Goal: Task Accomplishment & Management: Use online tool/utility

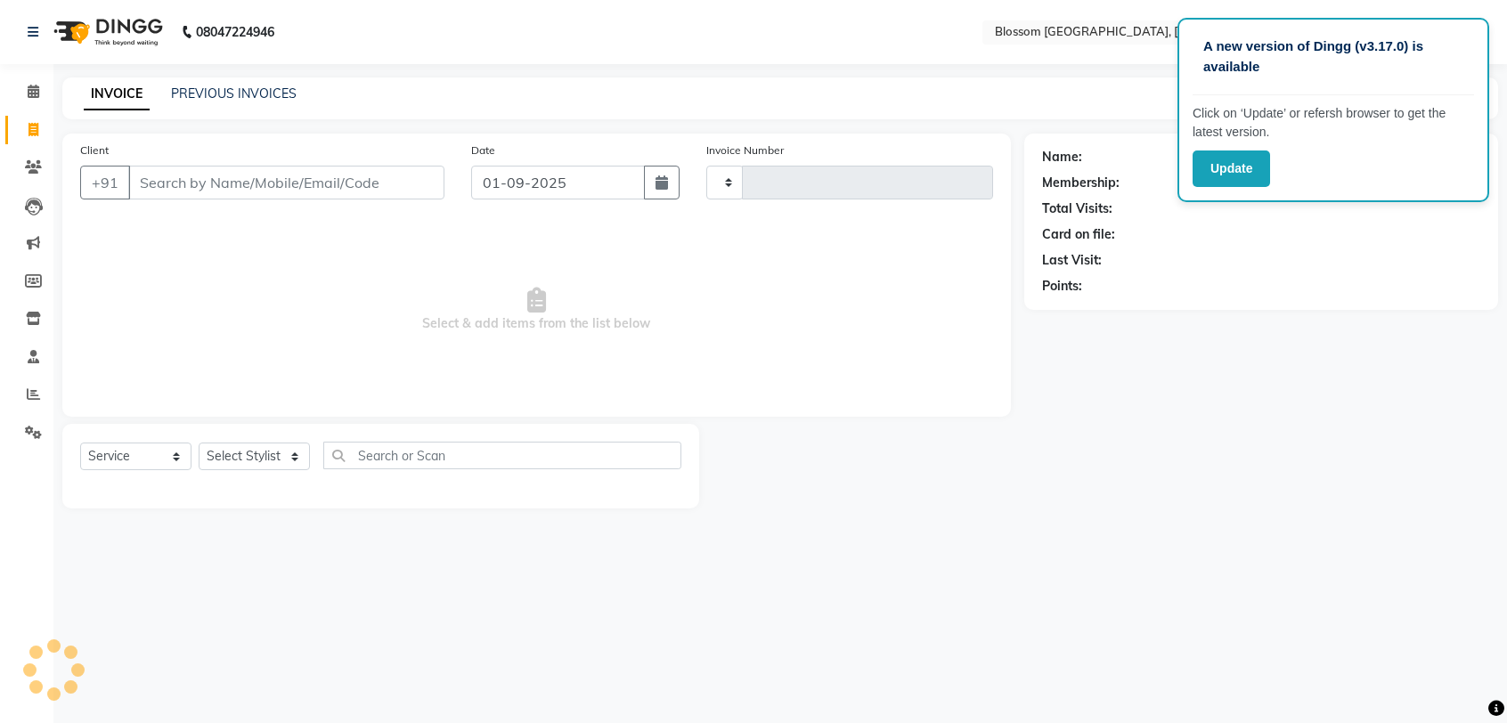
select select "service"
type input "1137"
select select "7465"
click at [214, 177] on input "Client" at bounding box center [286, 183] width 316 height 34
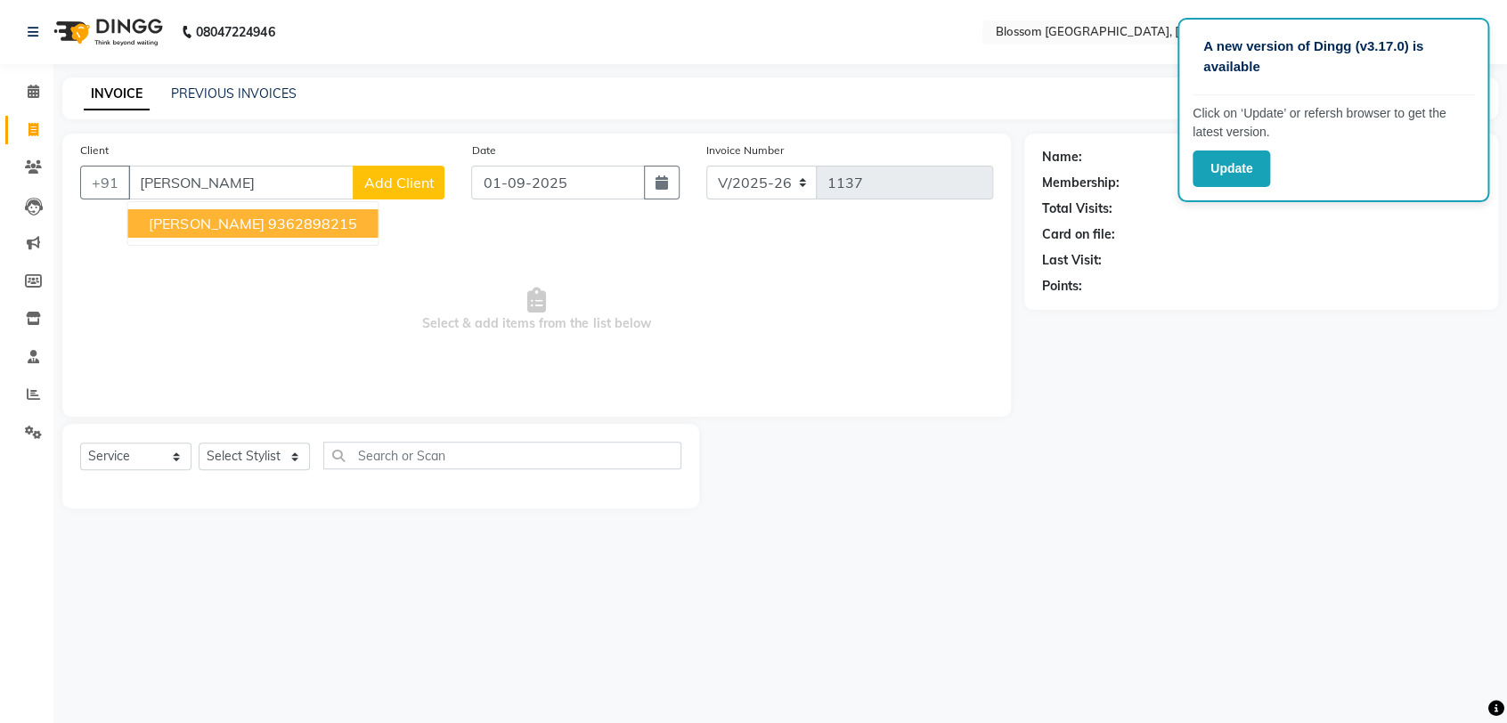
click at [216, 223] on span "[PERSON_NAME]" at bounding box center [206, 224] width 115 height 18
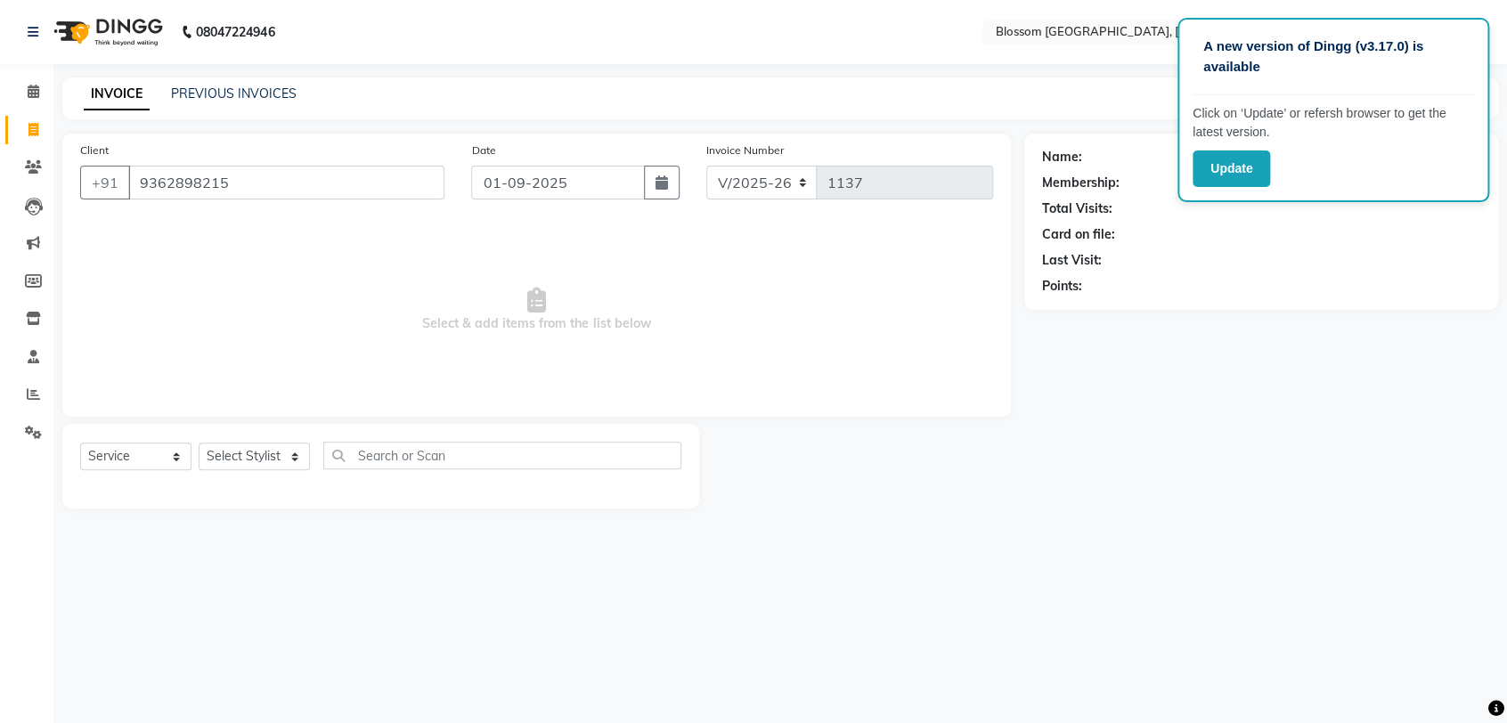
type input "9362898215"
click at [285, 455] on select "Select Stylist [PERSON_NAME] Laimayum Priyaluxmi [PERSON_NAME]Sana chanu [PERSO…" at bounding box center [254, 457] width 111 height 28
select select "66272"
click at [199, 443] on select "Select Stylist [PERSON_NAME] Laimayum Priyaluxmi [PERSON_NAME]Sana chanu [PERSO…" at bounding box center [254, 457] width 111 height 28
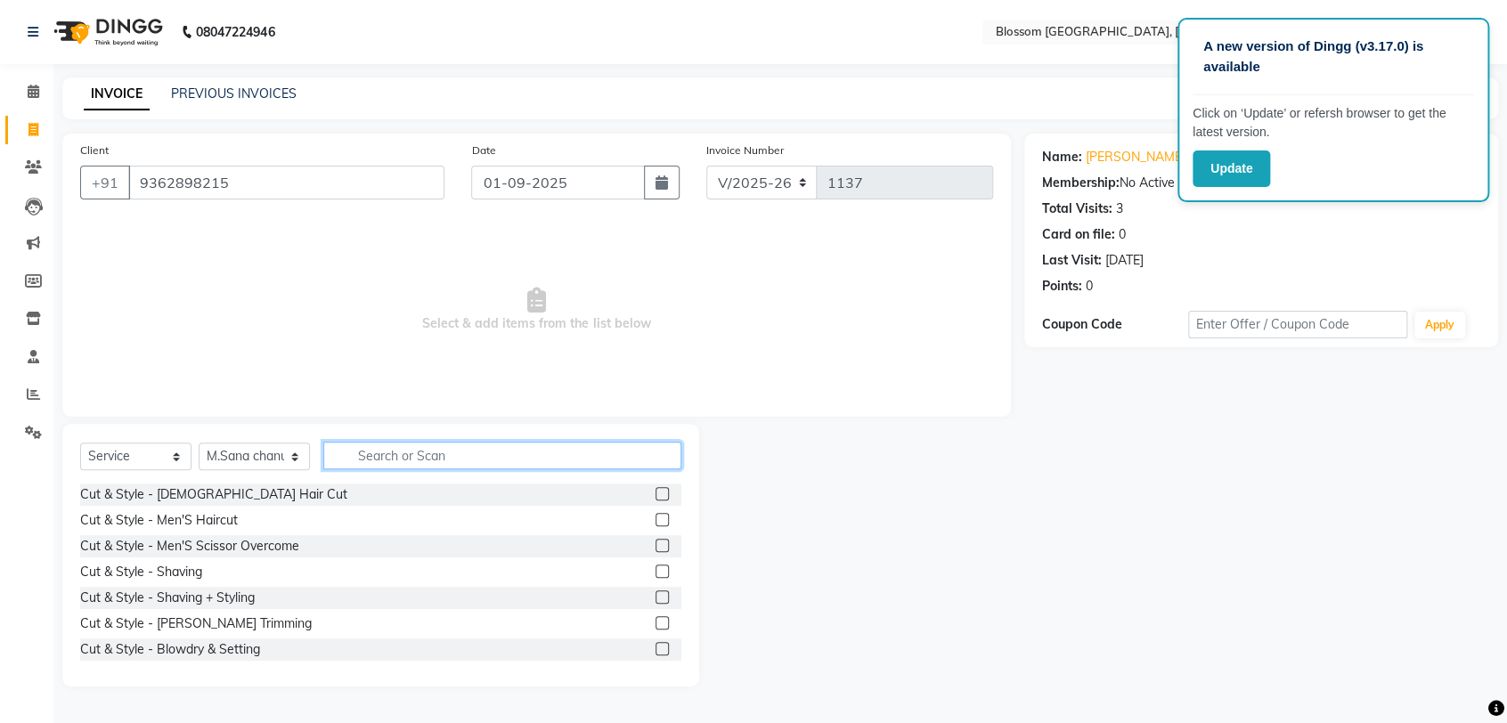
click at [362, 449] on input "text" at bounding box center [502, 456] width 358 height 28
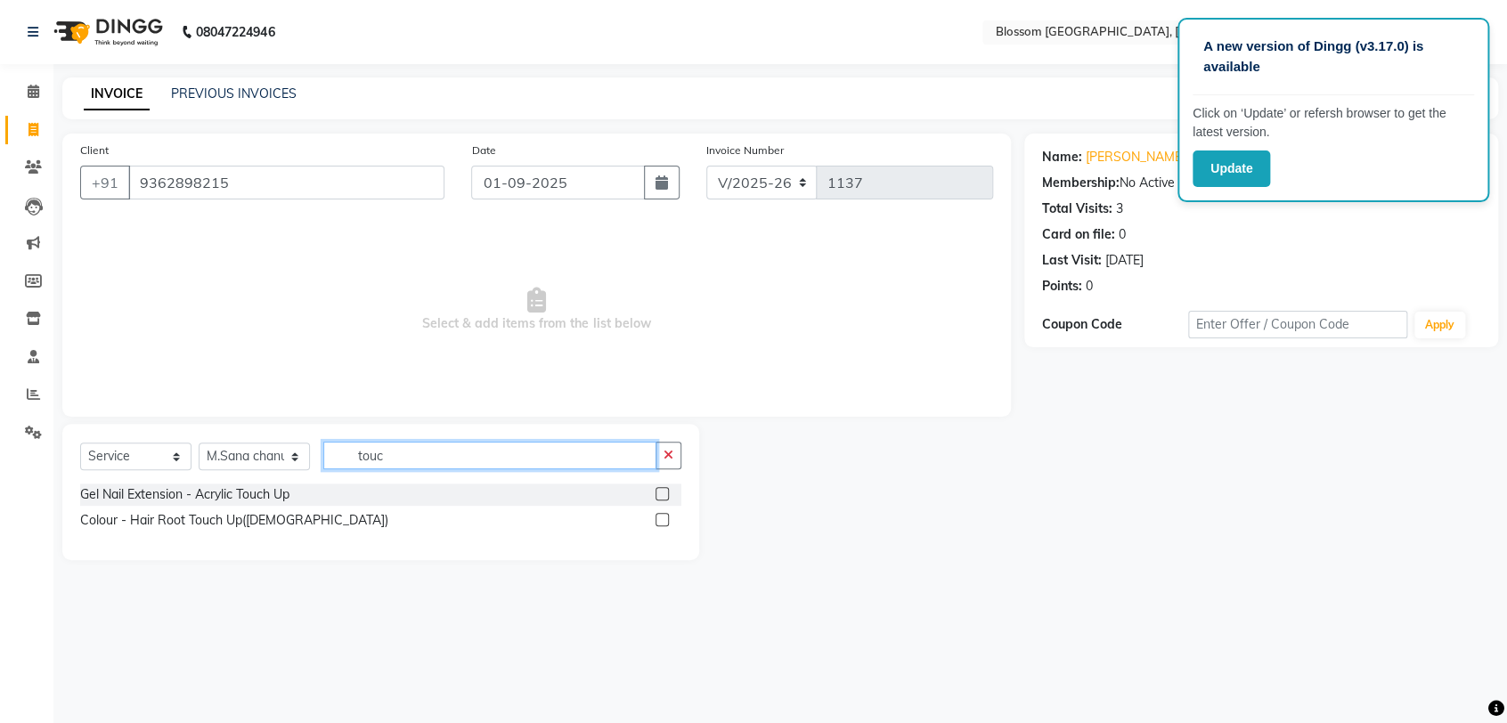
type input "touc"
click at [663, 518] on label at bounding box center [661, 519] width 13 height 13
click at [663, 518] on input "checkbox" at bounding box center [661, 521] width 12 height 12
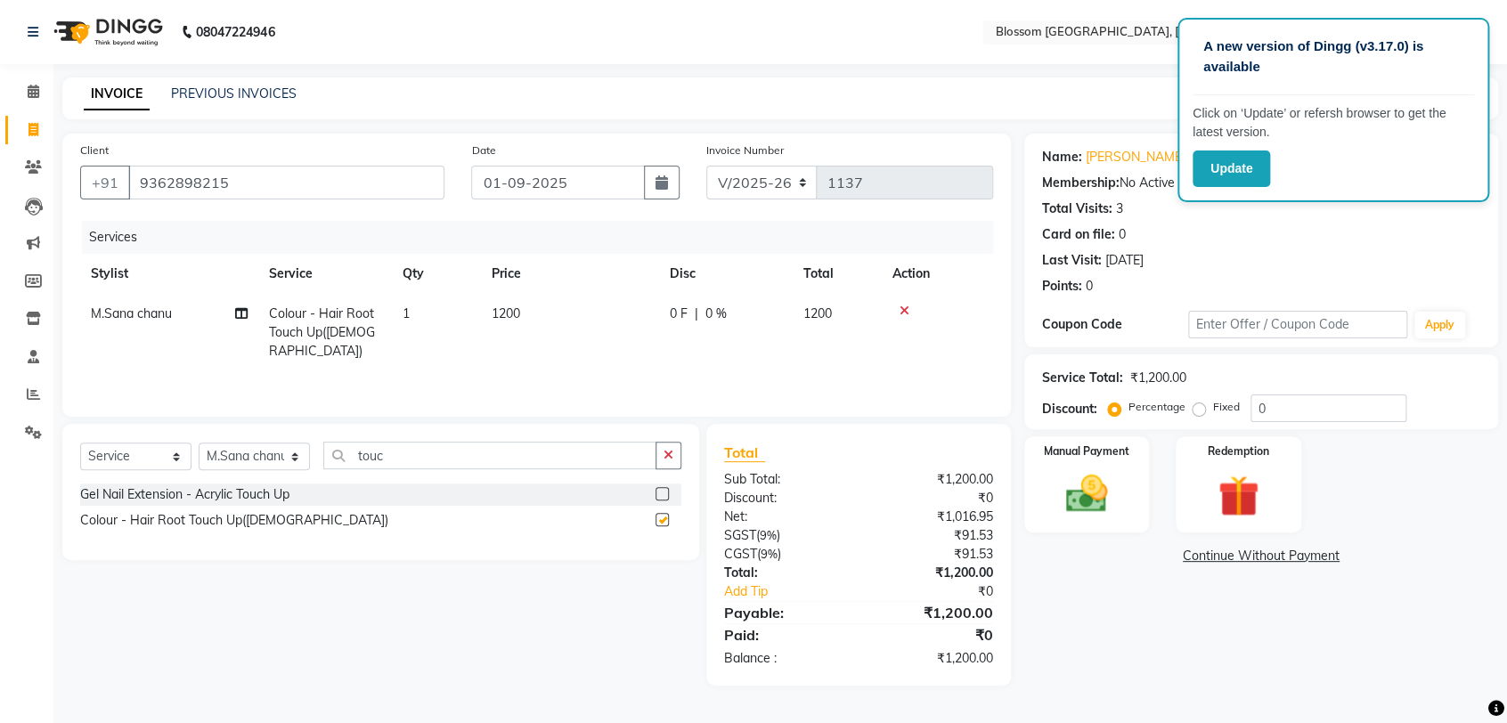
checkbox input "false"
click at [506, 329] on td "1200" at bounding box center [570, 332] width 178 height 77
select select "66272"
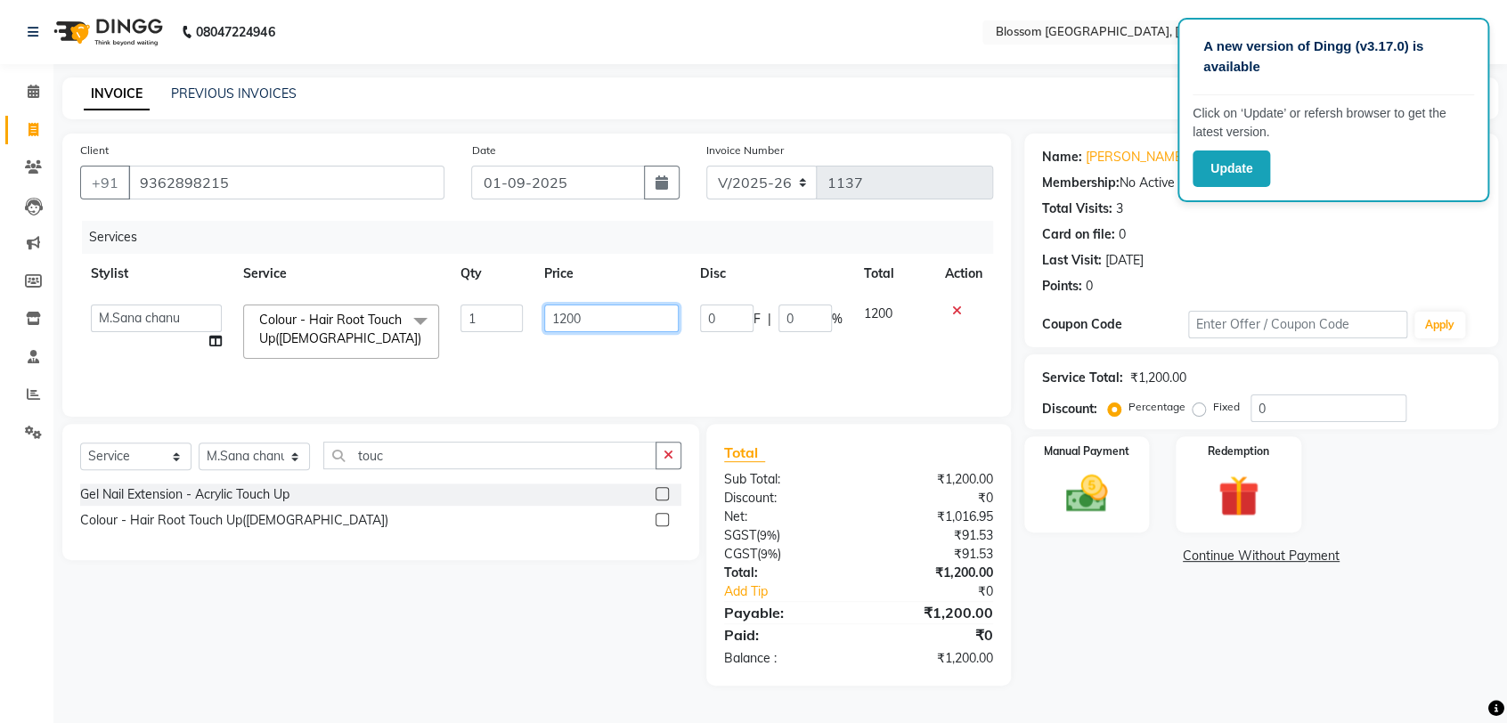
click at [569, 317] on input "1200" at bounding box center [611, 319] width 134 height 28
type input "1500"
click at [1160, 630] on div "Name: [PERSON_NAME] Membership: No Active Membership Total Visits: 3 Card on fi…" at bounding box center [1267, 410] width 487 height 552
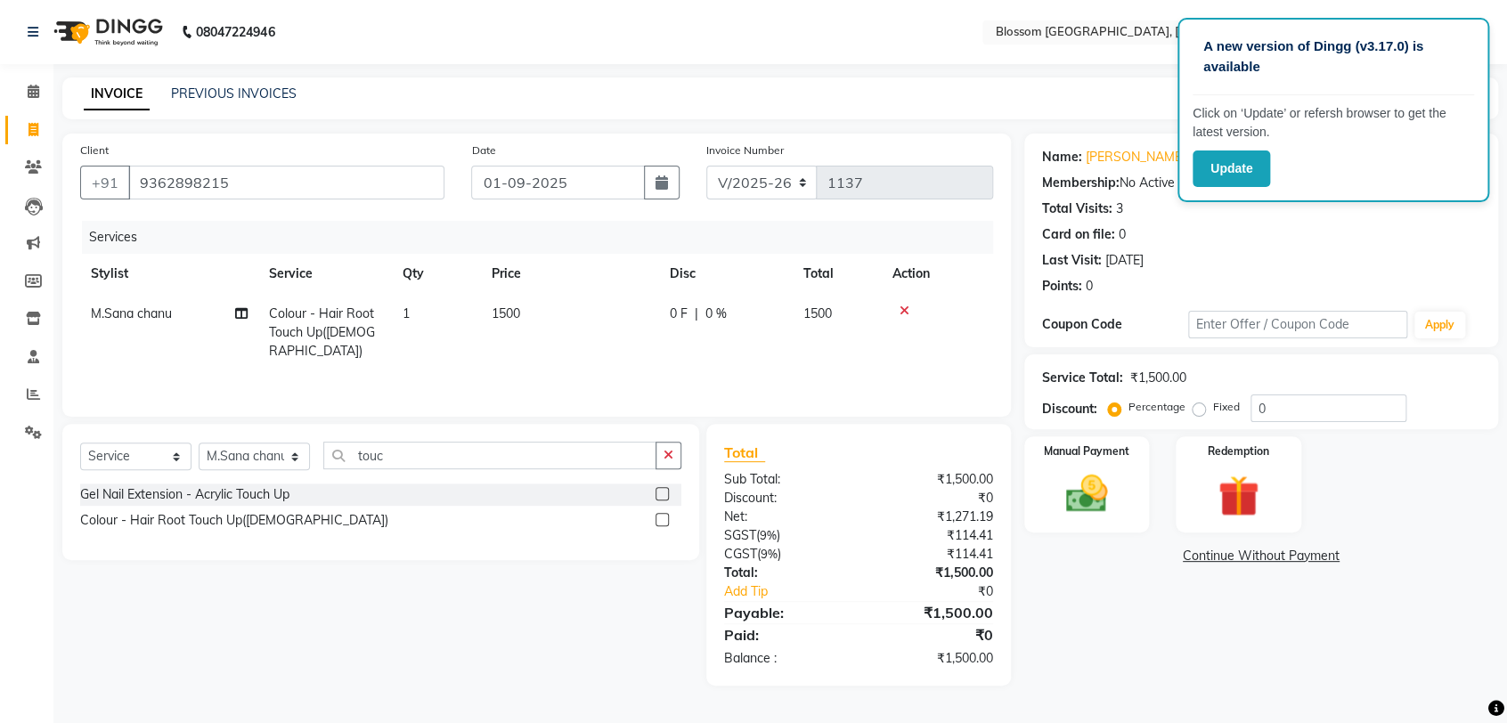
click at [665, 349] on td "0 F | 0 %" at bounding box center [726, 332] width 134 height 77
select select "66272"
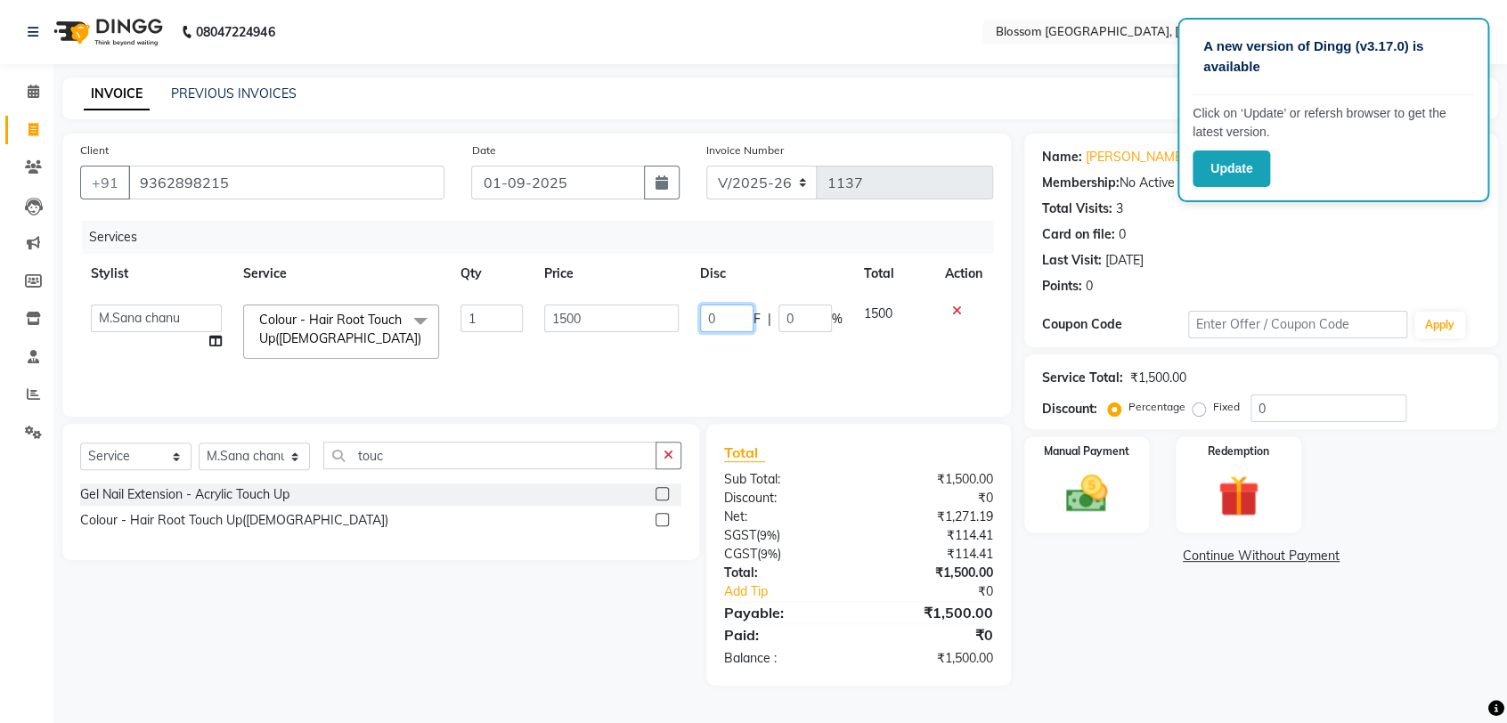
click at [733, 330] on input "0" at bounding box center [726, 319] width 53 height 28
type input "300"
click at [1127, 588] on div "Name: [PERSON_NAME] Membership: No Active Membership Total Visits: 3 Card on fi…" at bounding box center [1267, 410] width 487 height 552
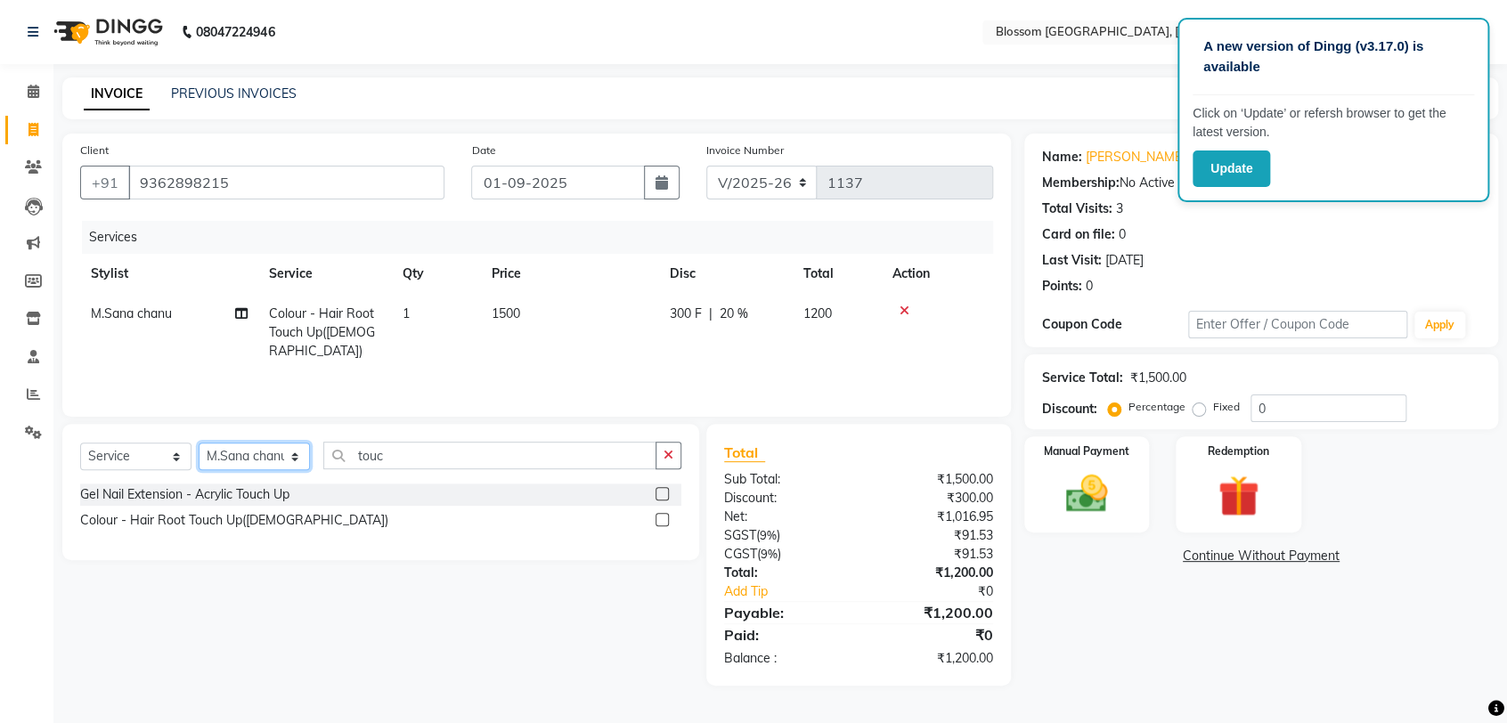
click at [239, 451] on select "Select Stylist [PERSON_NAME] Laimayum Priyaluxmi [PERSON_NAME]Sana chanu [PERSO…" at bounding box center [254, 457] width 111 height 28
select select "86753"
click at [199, 443] on select "Select Stylist [PERSON_NAME] Laimayum Priyaluxmi [PERSON_NAME]Sana chanu [PERSO…" at bounding box center [254, 457] width 111 height 28
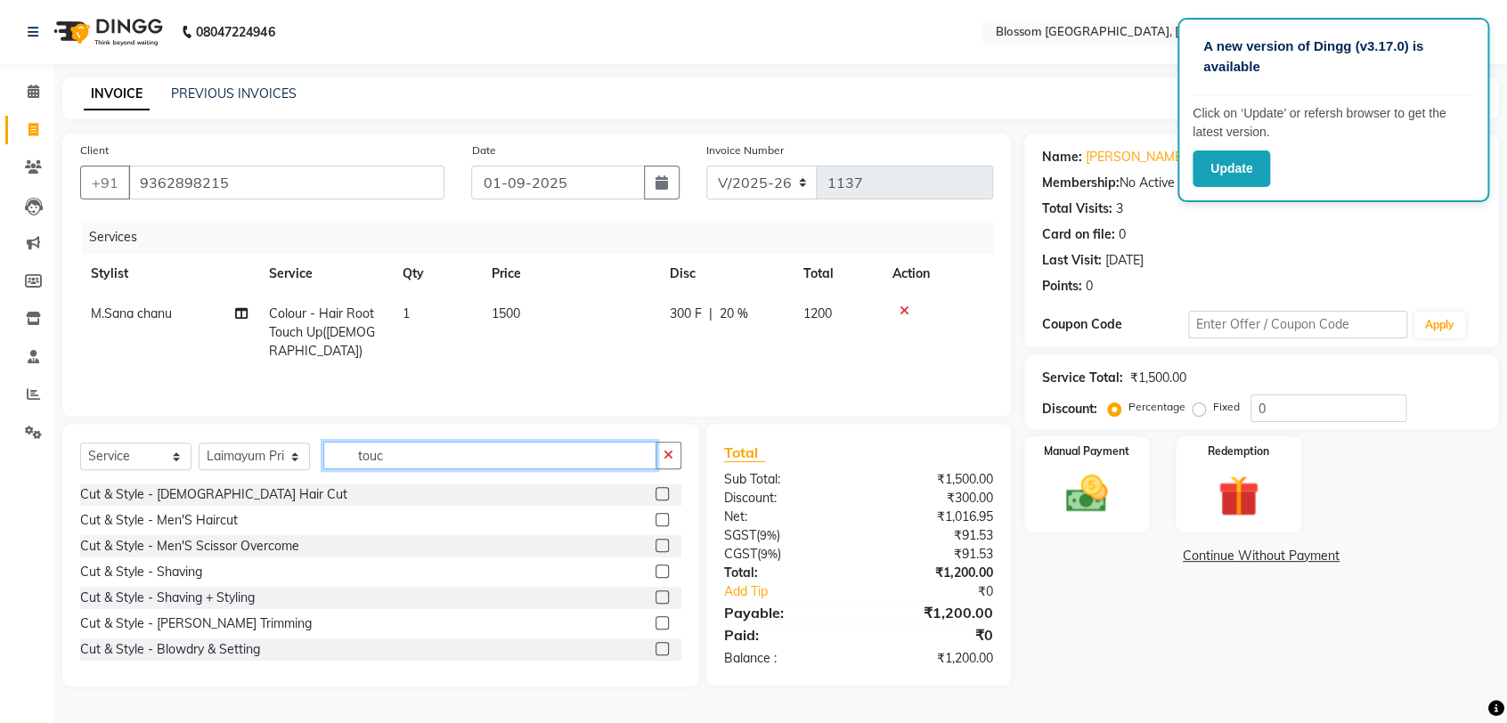
click at [385, 462] on input "touc" at bounding box center [489, 456] width 333 height 28
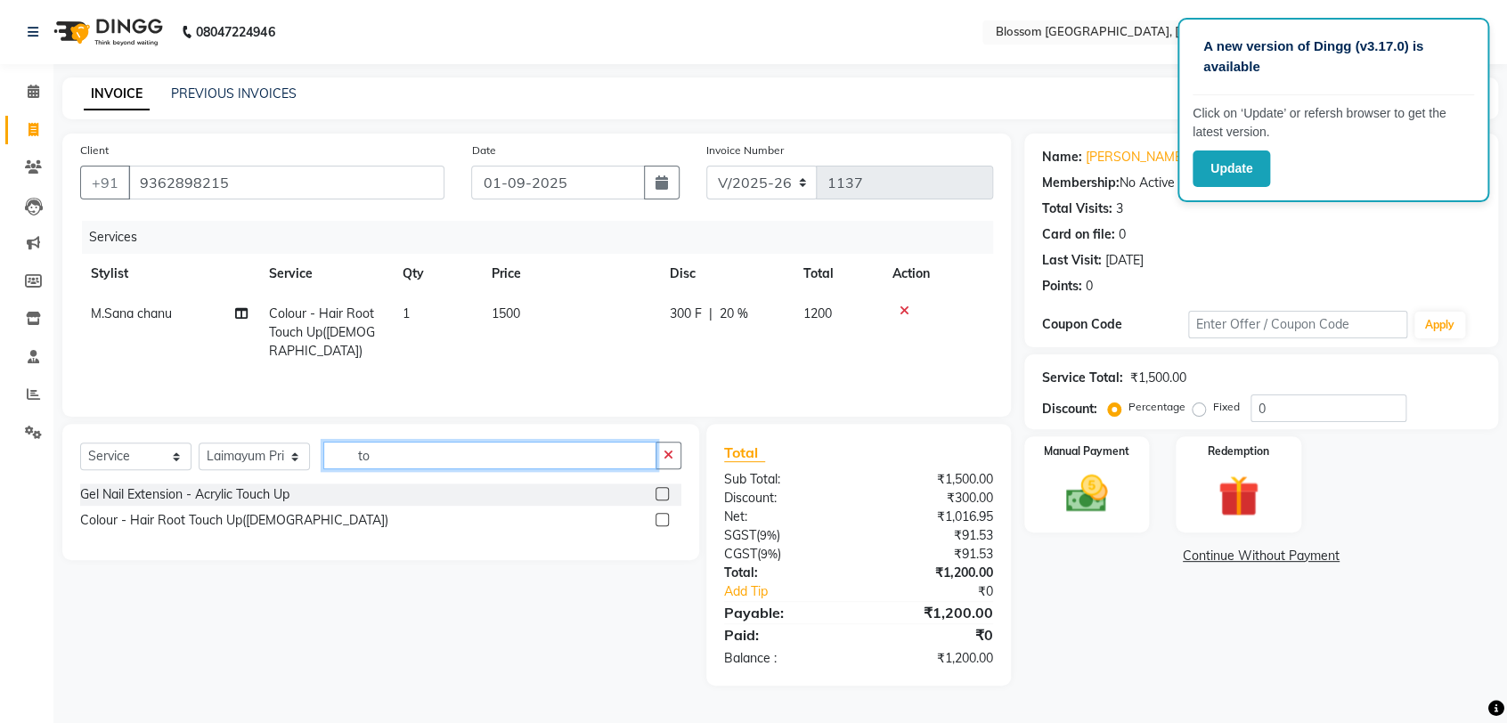
type input "t"
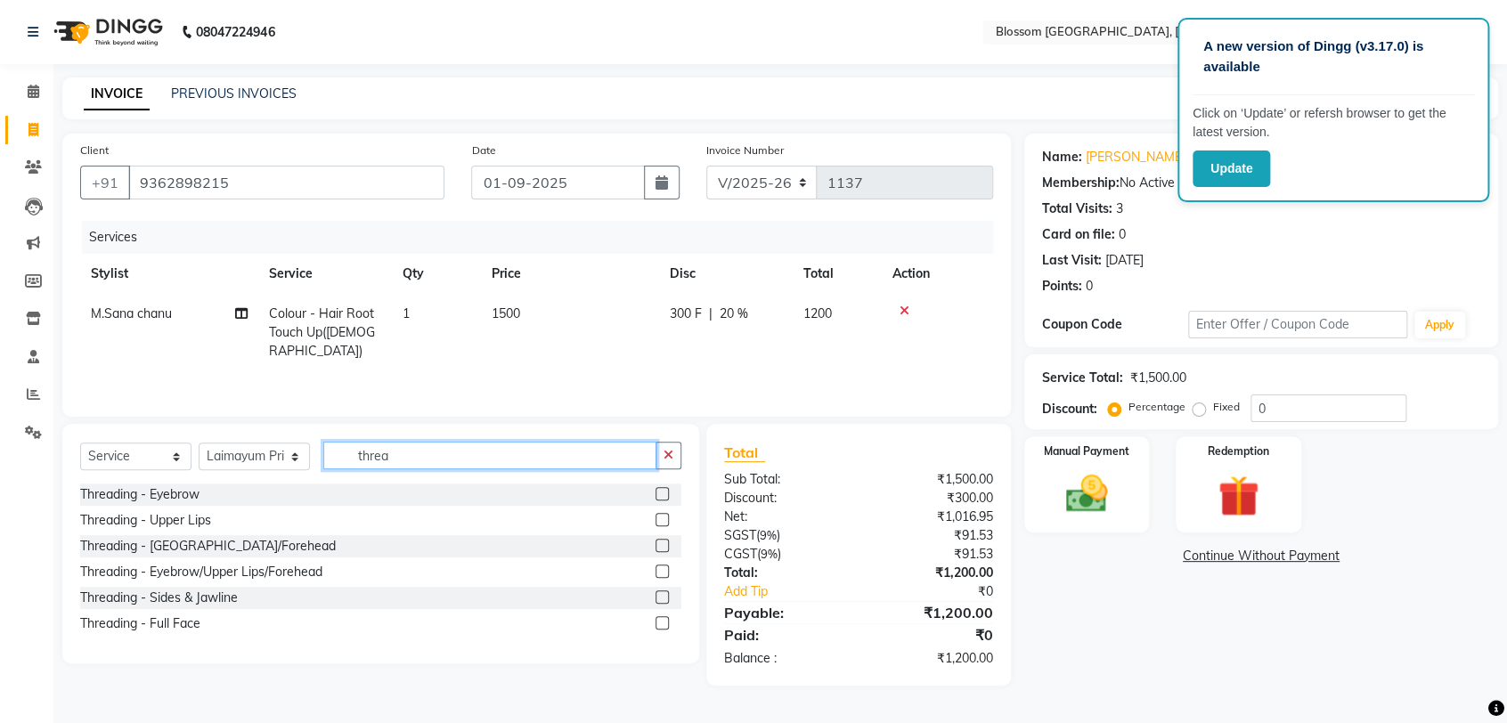
type input "threa"
click at [662, 488] on label at bounding box center [661, 493] width 13 height 13
click at [662, 489] on input "checkbox" at bounding box center [661, 495] width 12 height 12
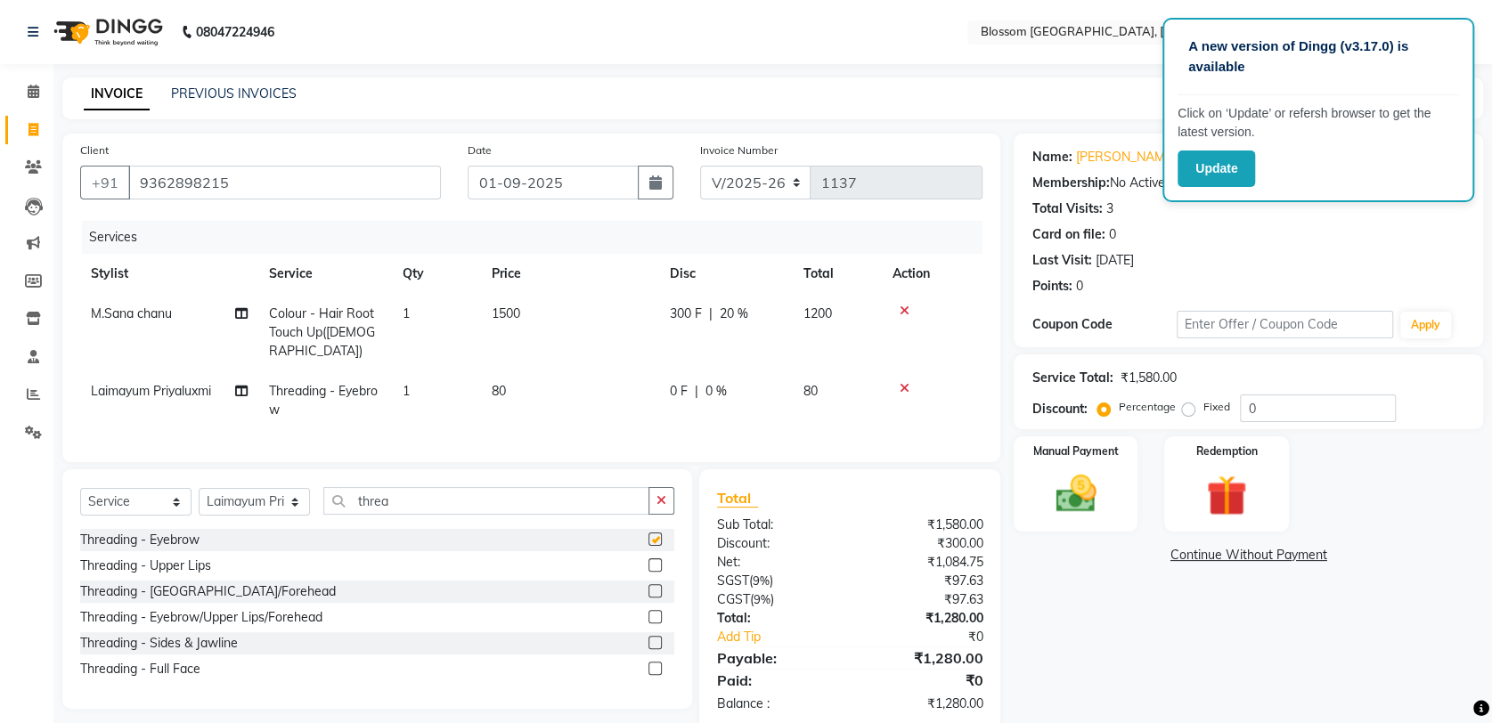
checkbox input "false"
click at [655, 559] on label at bounding box center [654, 564] width 13 height 13
click at [655, 560] on input "checkbox" at bounding box center [654, 566] width 12 height 12
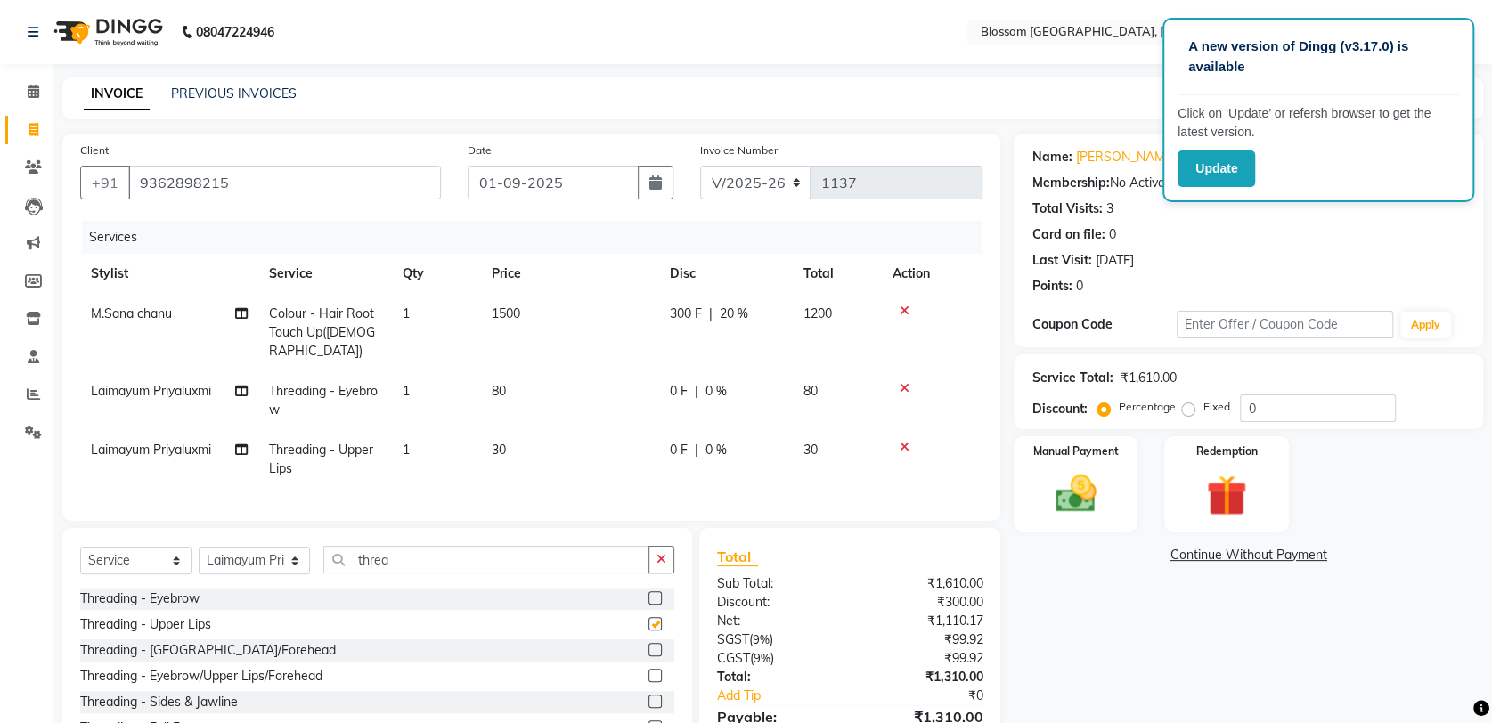
checkbox input "false"
click at [680, 382] on span "0 F" at bounding box center [679, 391] width 18 height 19
select select "86753"
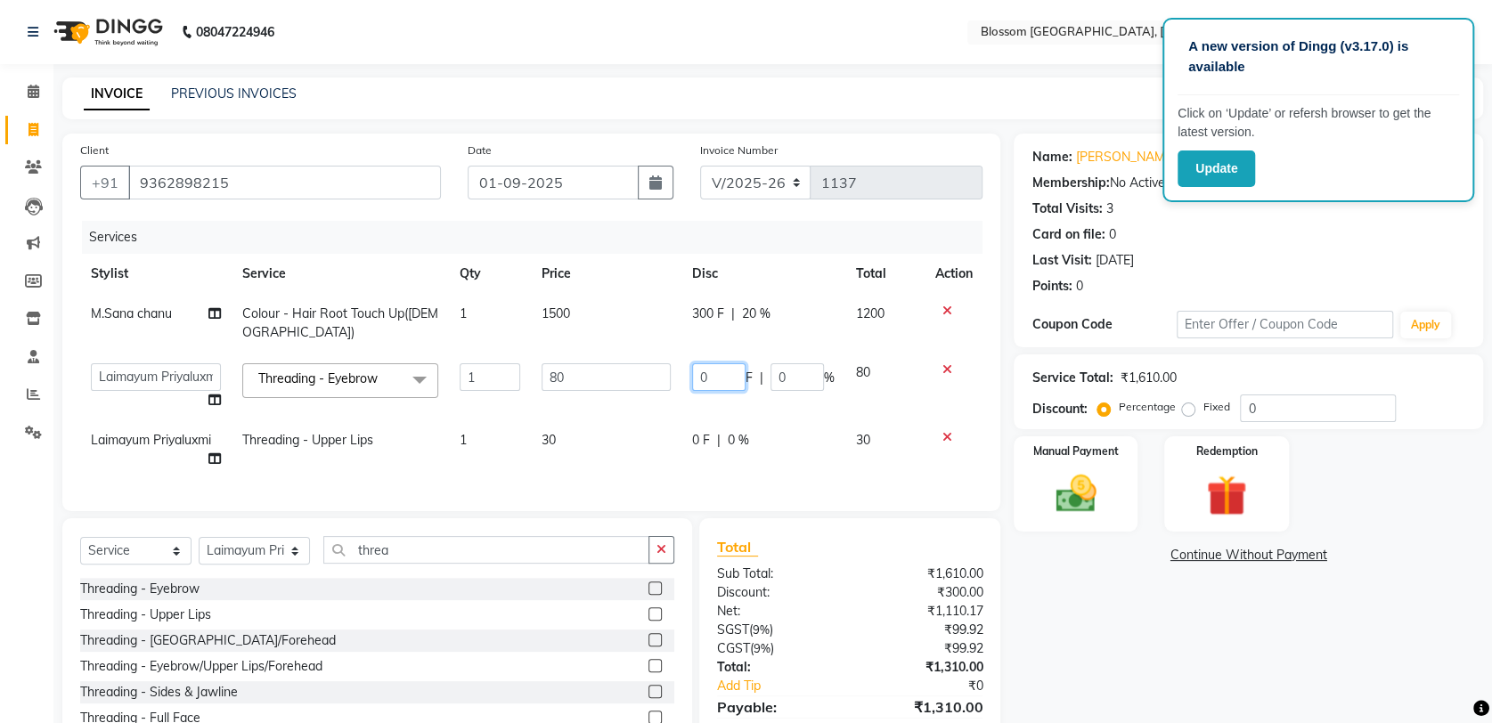
click at [723, 380] on input "0" at bounding box center [718, 377] width 53 height 28
type input "10"
click at [1077, 655] on div "Name: [PERSON_NAME] Membership: No Active Membership Total Visits: 3 Card on fi…" at bounding box center [1254, 457] width 483 height 647
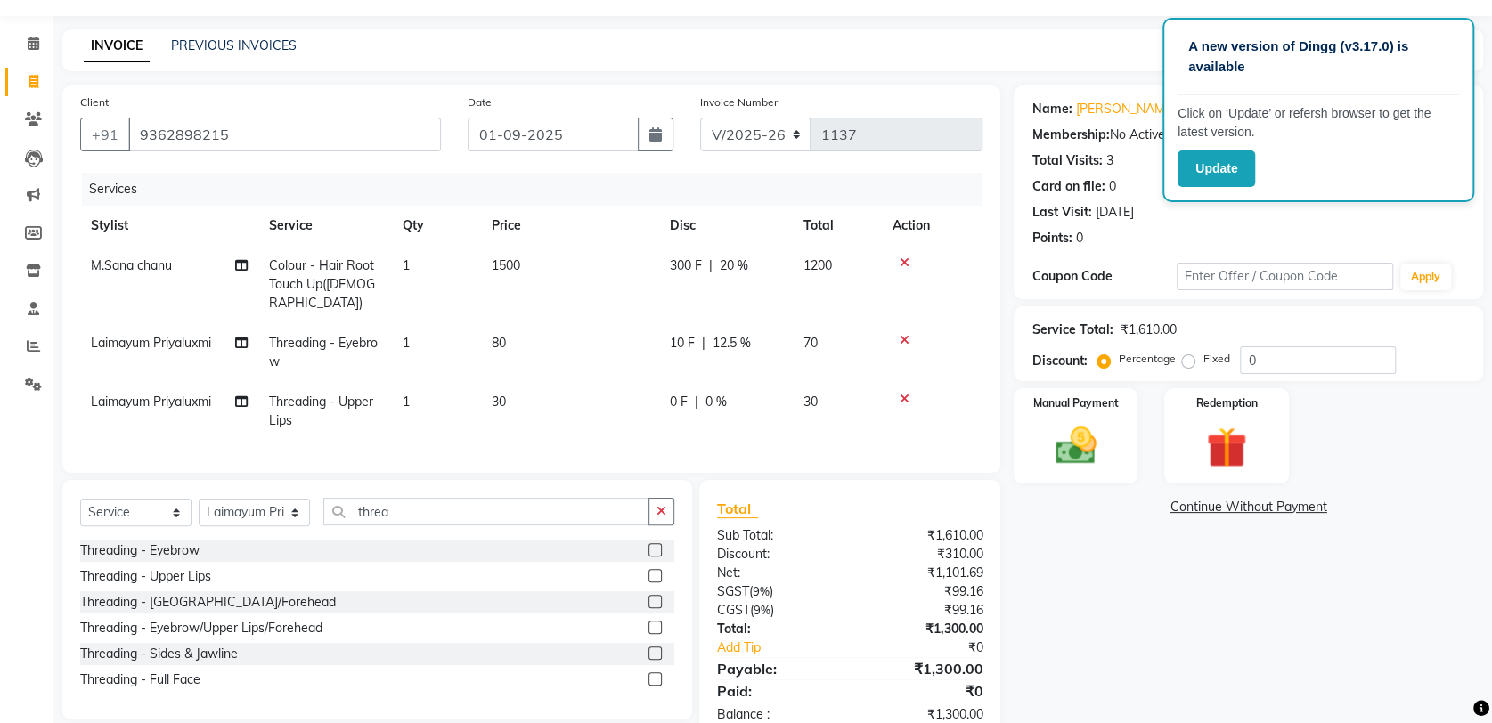
scroll to position [89, 0]
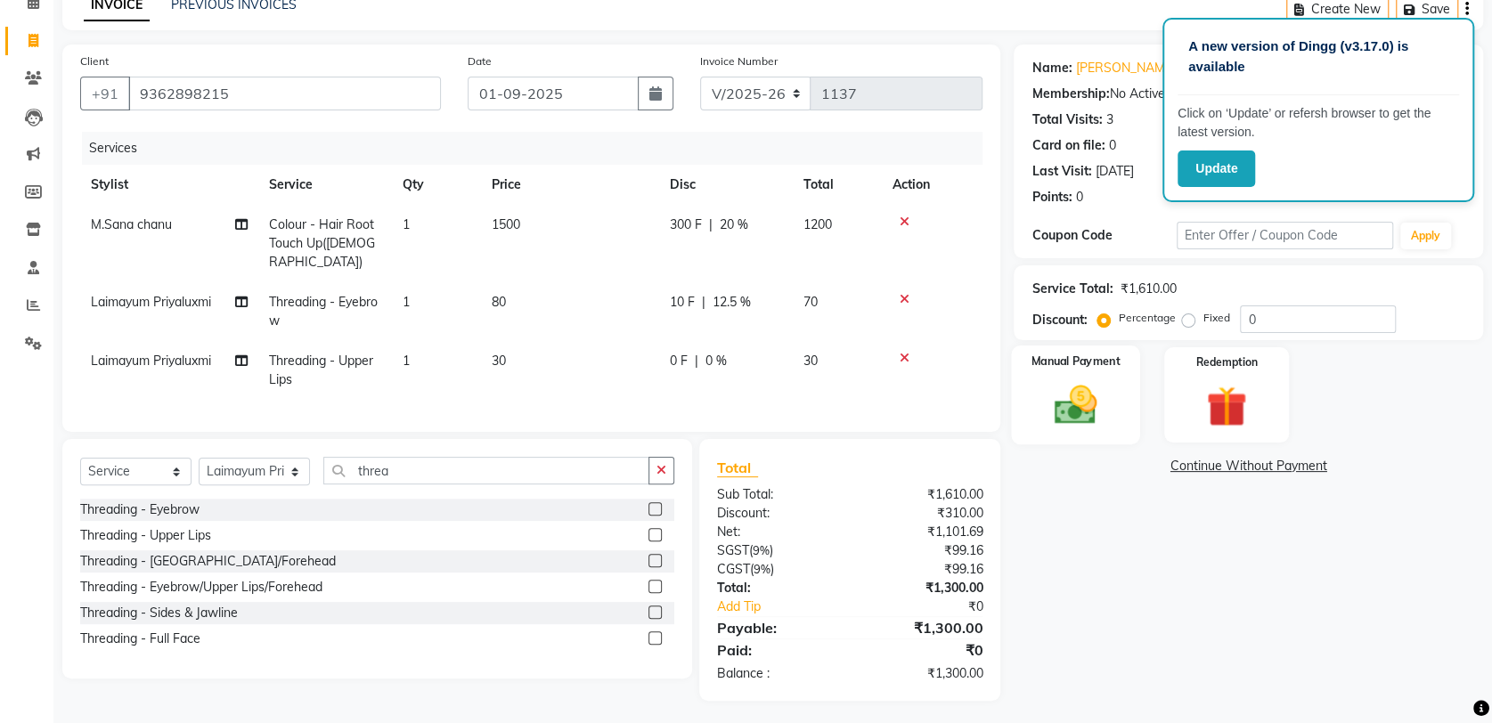
click at [1058, 394] on img at bounding box center [1075, 404] width 69 height 49
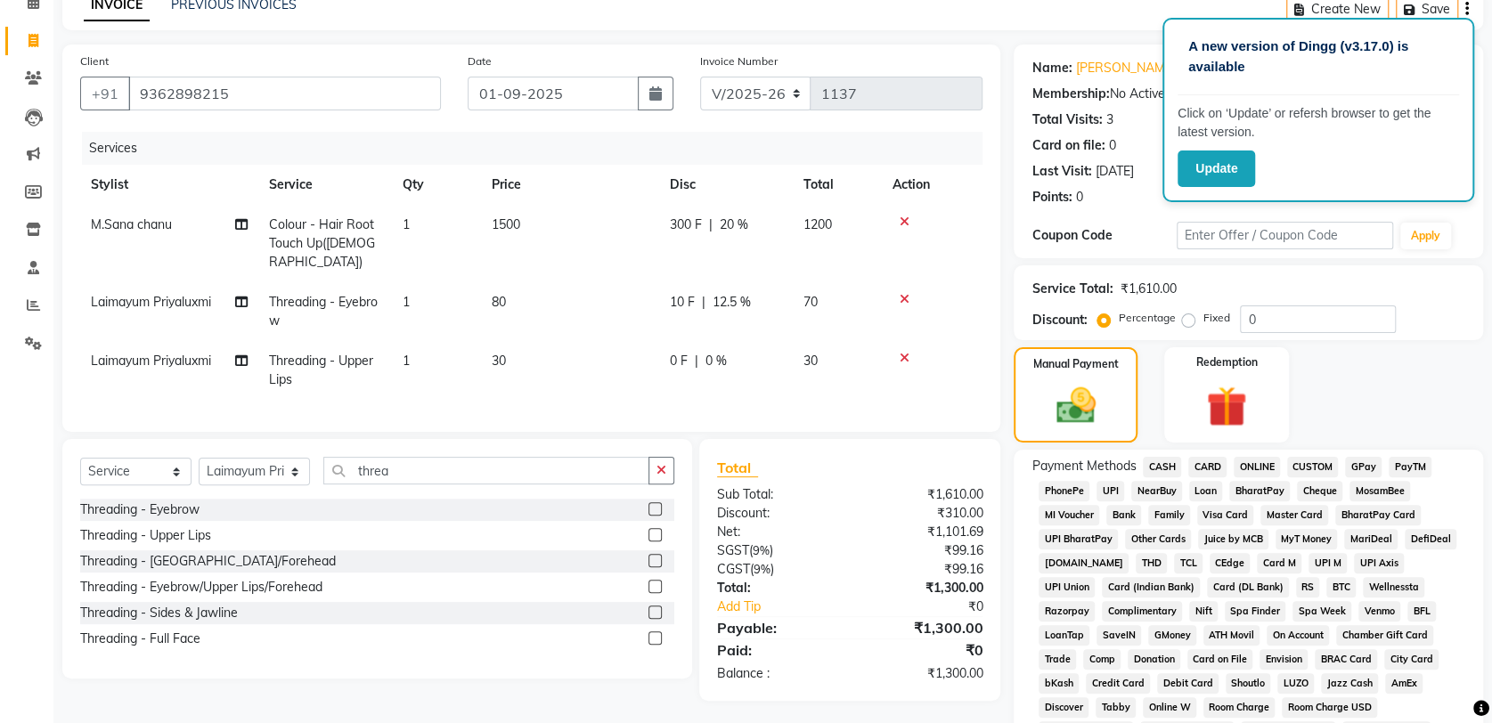
click at [1362, 463] on span "GPay" at bounding box center [1363, 467] width 37 height 20
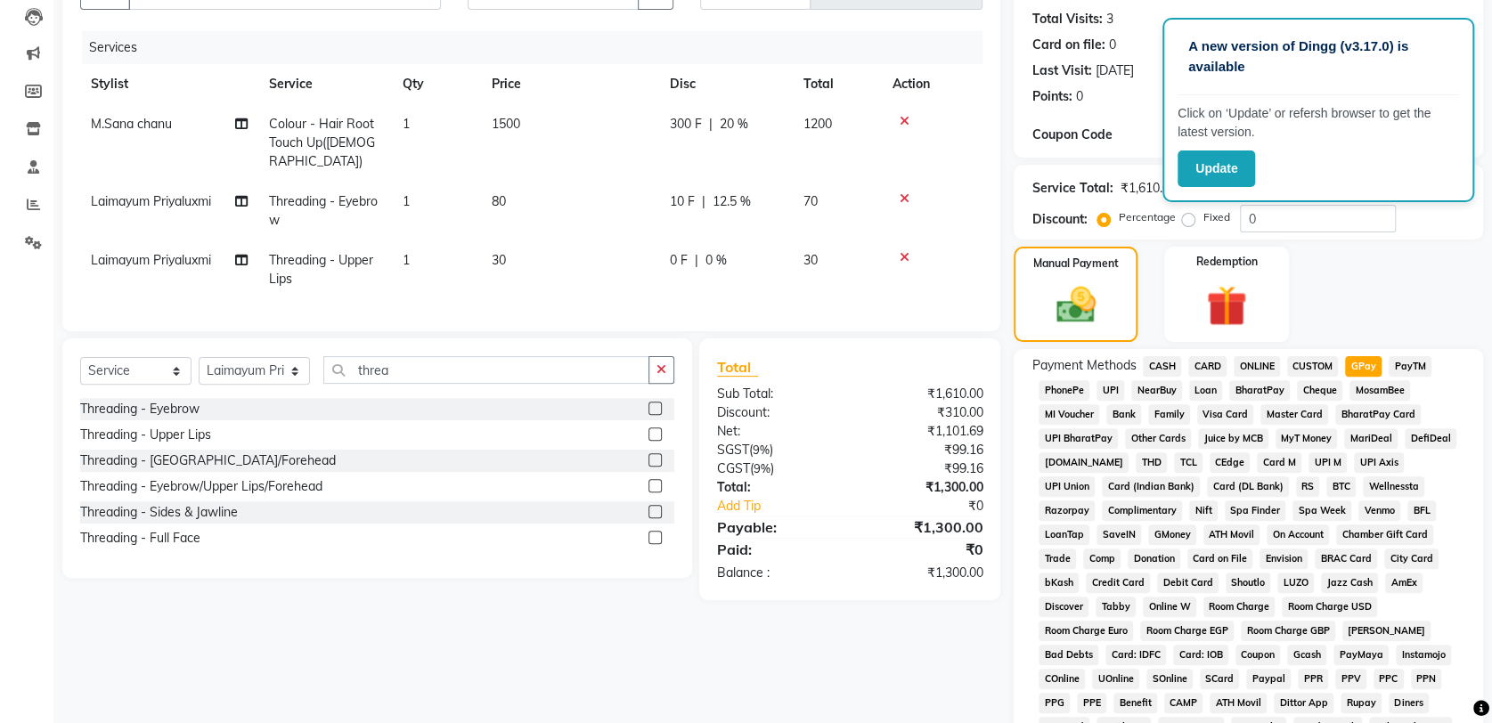
scroll to position [487, 0]
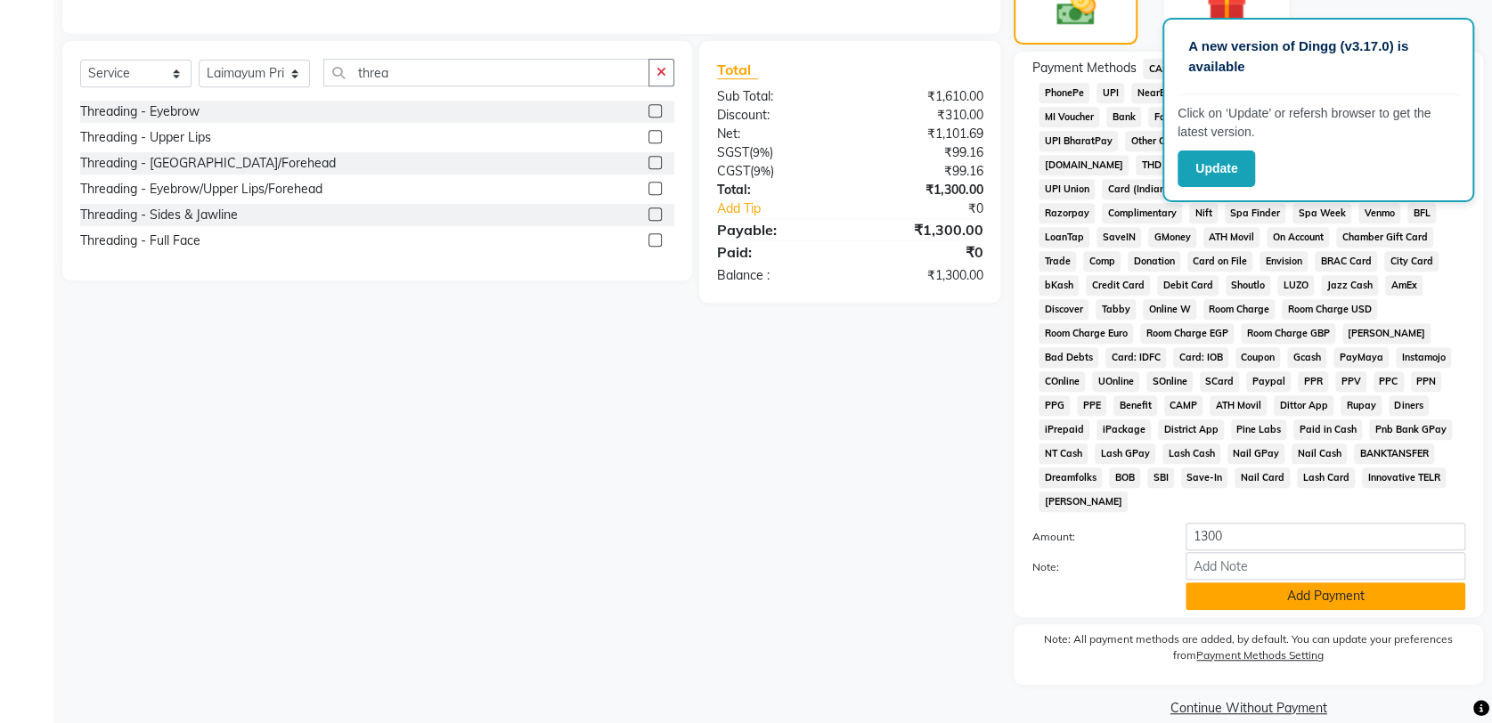
click at [1306, 582] on button "Add Payment" at bounding box center [1325, 596] width 280 height 28
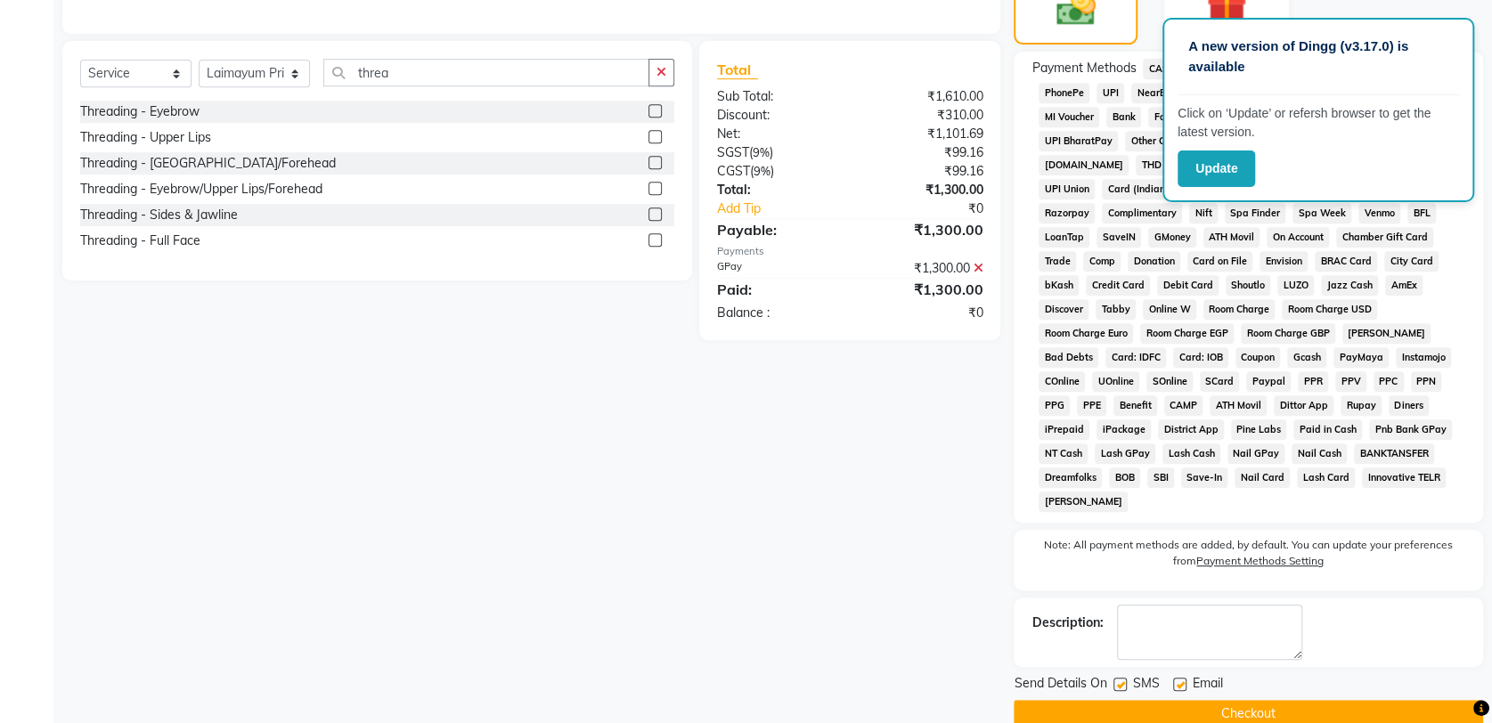
click at [1240, 700] on button "Checkout" at bounding box center [1247, 714] width 469 height 28
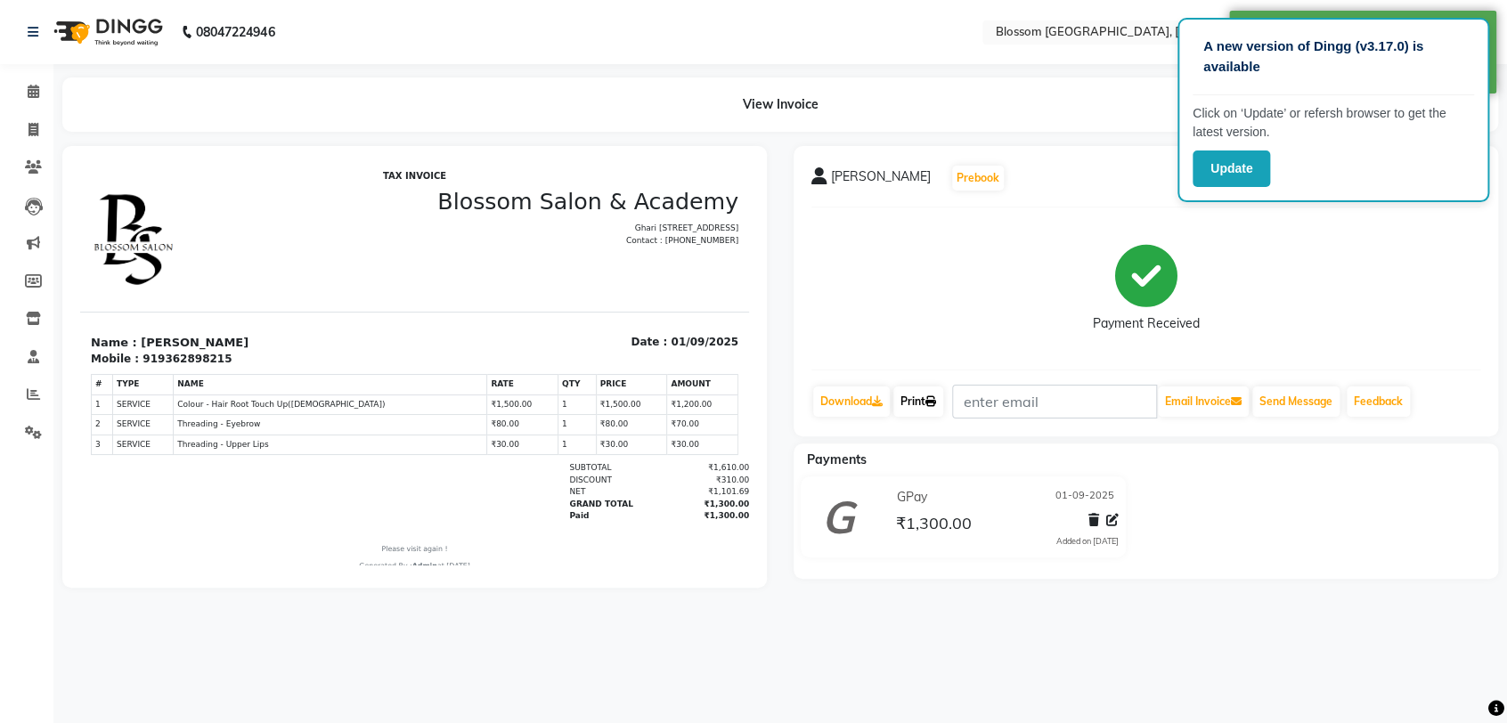
click at [929, 401] on link "Print" at bounding box center [918, 401] width 50 height 30
